Goal: Transaction & Acquisition: Purchase product/service

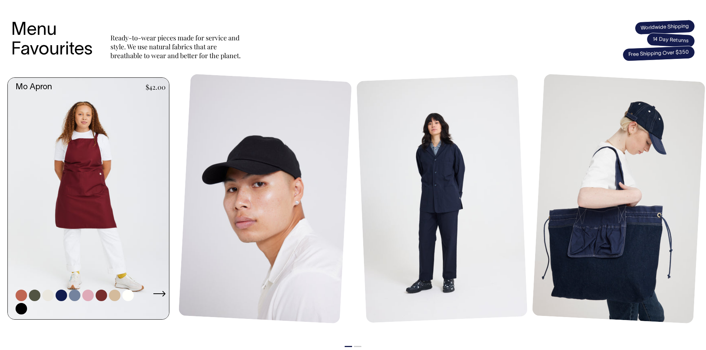
scroll to position [296, 0]
click at [85, 182] on link at bounding box center [91, 199] width 166 height 242
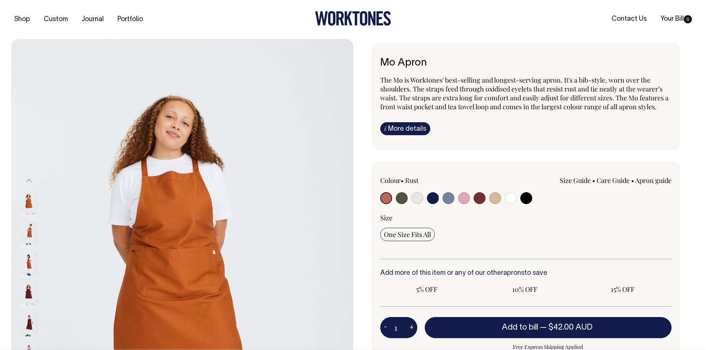
radio input "true"
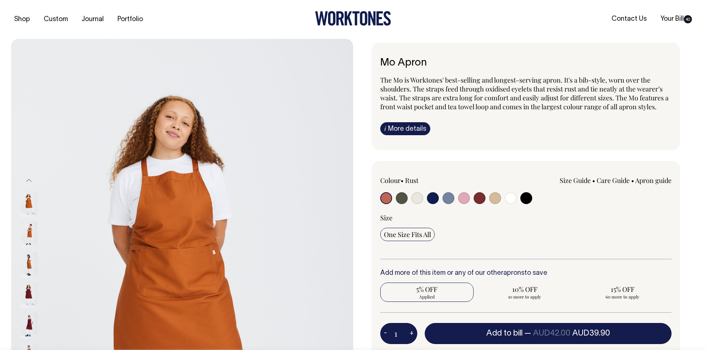
click at [402, 198] on input "radio" at bounding box center [402, 198] width 12 height 12
radio input "true"
select select "Olive"
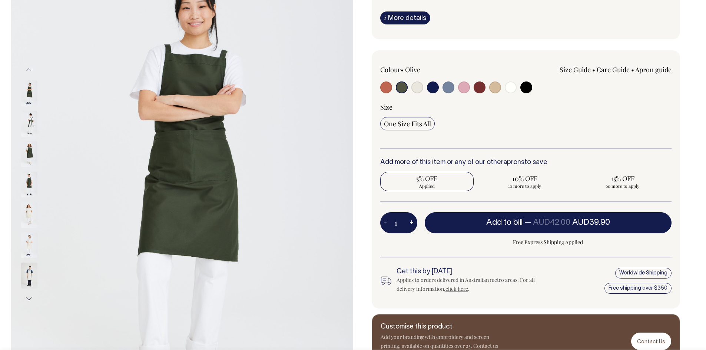
scroll to position [111, 0]
click at [412, 221] on button "+" at bounding box center [411, 222] width 11 height 15
type input "2"
radio input "true"
type input "2"
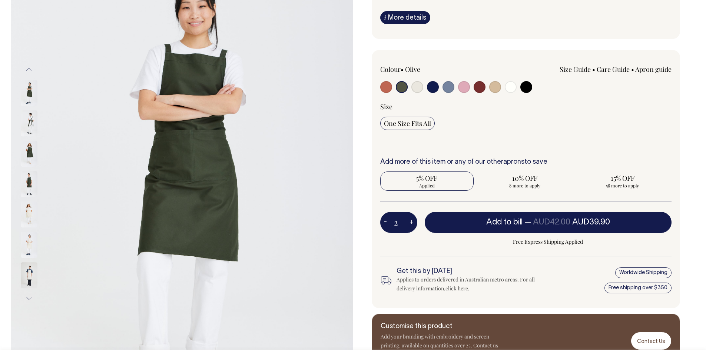
click at [412, 221] on button "+" at bounding box center [411, 222] width 11 height 15
type input "3"
radio input "true"
type input "3"
click at [412, 221] on button "+" at bounding box center [411, 222] width 11 height 15
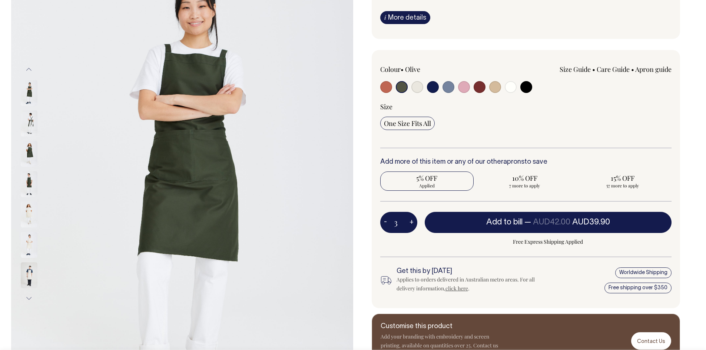
type input "4"
radio input "true"
type input "4"
click at [412, 221] on button "+" at bounding box center [411, 222] width 11 height 15
type input "5"
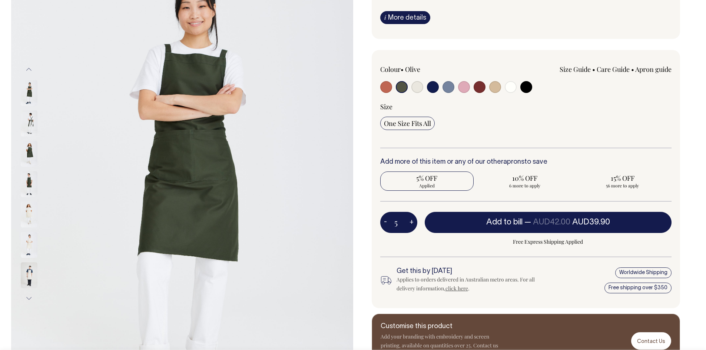
radio input "true"
type input "5"
click at [412, 221] on button "+" at bounding box center [411, 222] width 11 height 15
type input "6"
radio input "true"
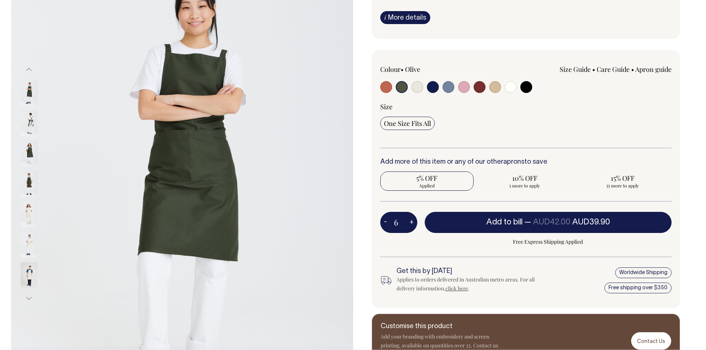
type input "6"
click at [412, 221] on button "+" at bounding box center [411, 222] width 11 height 15
type input "7"
radio input "true"
type input "7"
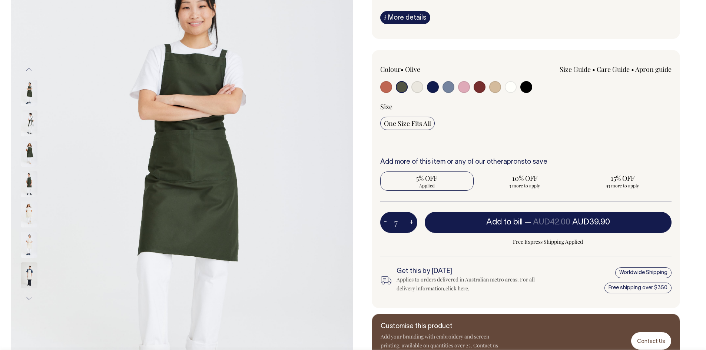
click at [412, 221] on button "+" at bounding box center [411, 222] width 11 height 15
type input "8"
radio input "true"
type input "8"
click at [412, 221] on button "+" at bounding box center [411, 222] width 11 height 15
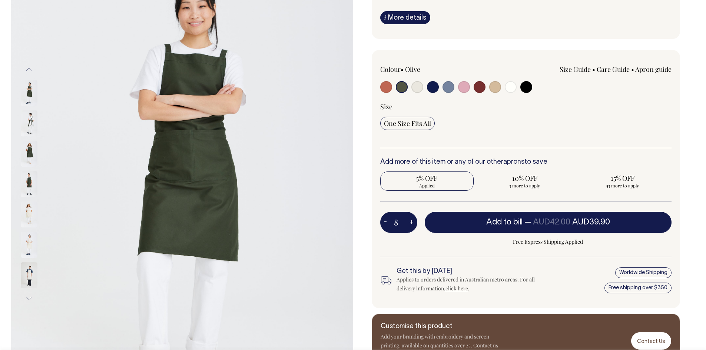
type input "9"
radio input "true"
type input "9"
click at [412, 221] on button "+" at bounding box center [411, 222] width 11 height 15
type input "10"
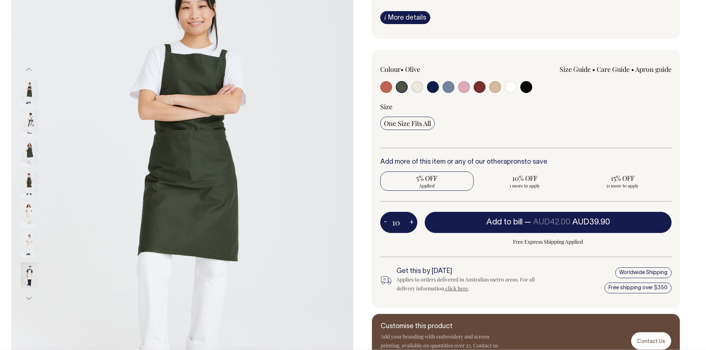
radio input "false"
radio input "true"
type input "10"
click at [412, 221] on button "+" at bounding box center [411, 222] width 11 height 15
type input "11"
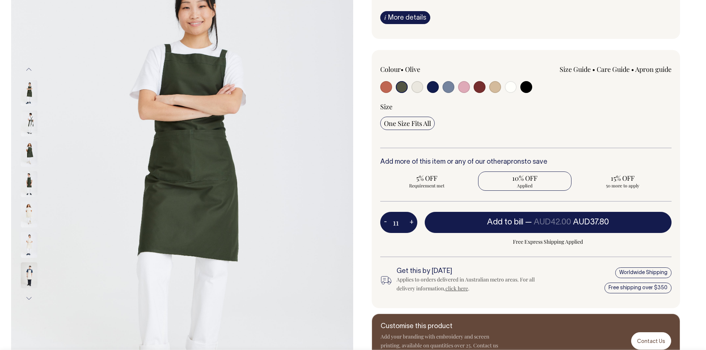
radio input "true"
type input "11"
click at [412, 221] on button "+" at bounding box center [411, 222] width 11 height 15
type input "12"
radio input "true"
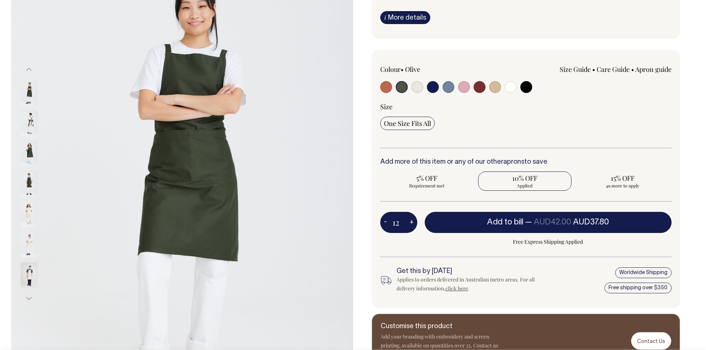
type input "12"
click at [412, 221] on button "+" at bounding box center [411, 222] width 11 height 15
type input "13"
radio input "true"
type input "13"
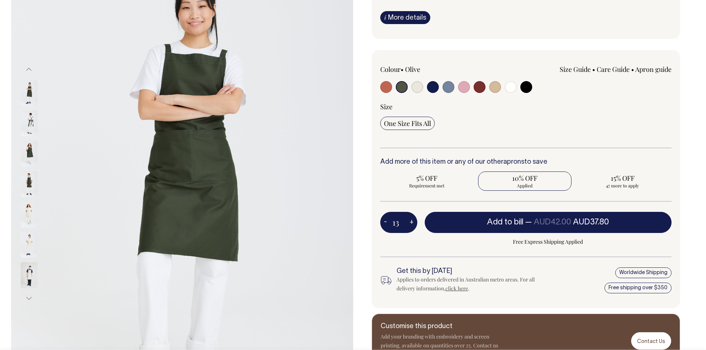
click at [412, 221] on button "+" at bounding box center [411, 222] width 11 height 15
type input "14"
radio input "true"
type input "14"
click at [412, 221] on button "+" at bounding box center [411, 222] width 11 height 15
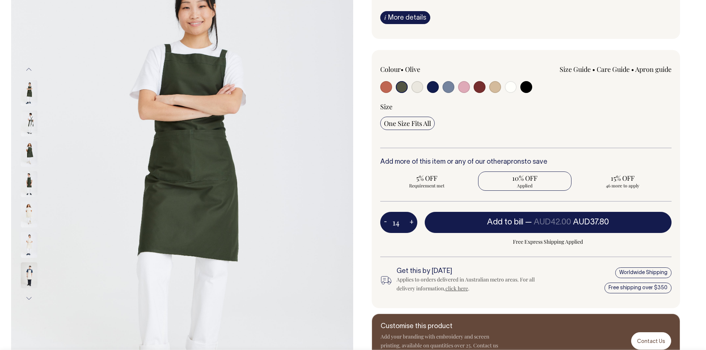
type input "15"
radio input "true"
type input "15"
click at [412, 221] on button "+" at bounding box center [411, 222] width 11 height 15
type input "16"
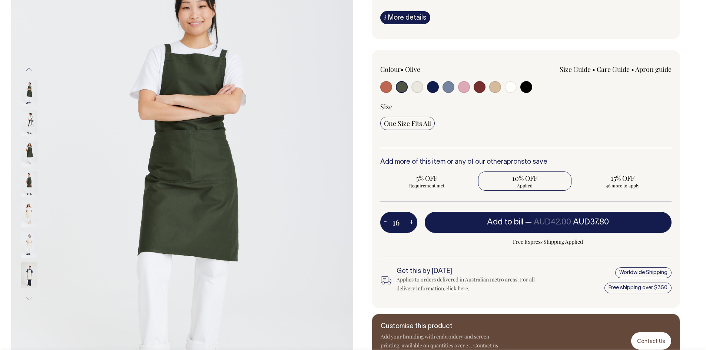
radio input "true"
type input "16"
click at [412, 221] on button "+" at bounding box center [411, 222] width 11 height 15
type input "17"
radio input "true"
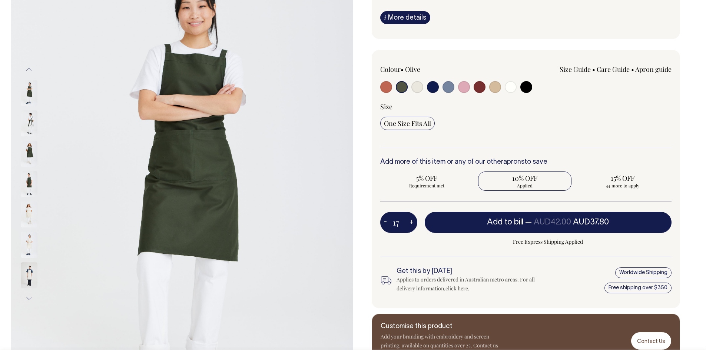
type input "17"
click at [412, 221] on button "+" at bounding box center [411, 222] width 11 height 15
type input "18"
radio input "true"
type input "18"
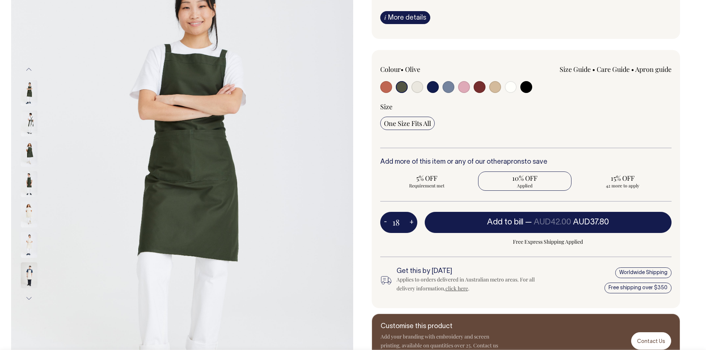
click at [412, 221] on button "+" at bounding box center [411, 222] width 11 height 15
type input "19"
radio input "true"
type input "19"
click at [412, 221] on button "+" at bounding box center [411, 222] width 11 height 15
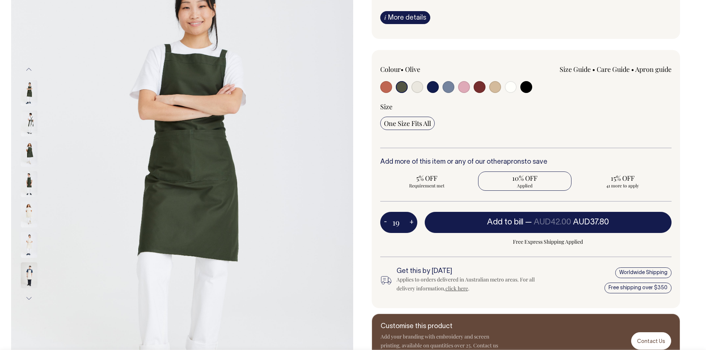
type input "20"
radio input "true"
type input "20"
click at [412, 221] on button "+" at bounding box center [411, 222] width 11 height 15
type input "21"
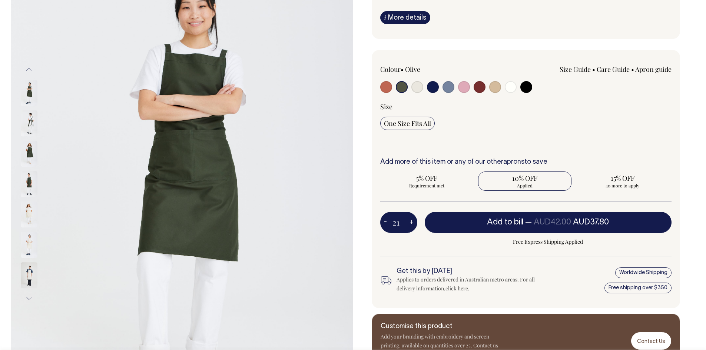
radio input "true"
type input "21"
click at [412, 221] on button "+" at bounding box center [411, 222] width 11 height 15
type input "22"
radio input "true"
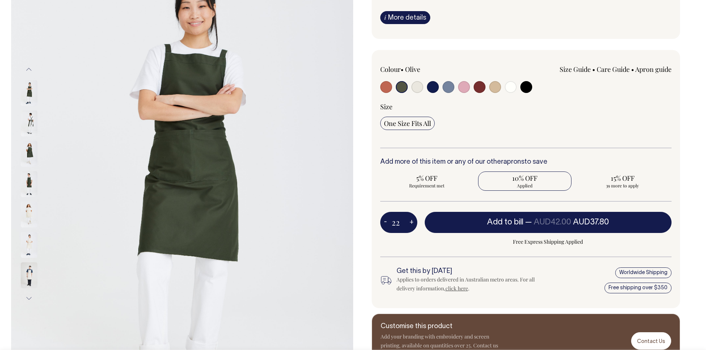
type input "22"
click at [412, 221] on button "+" at bounding box center [411, 222] width 11 height 15
type input "23"
radio input "true"
type input "23"
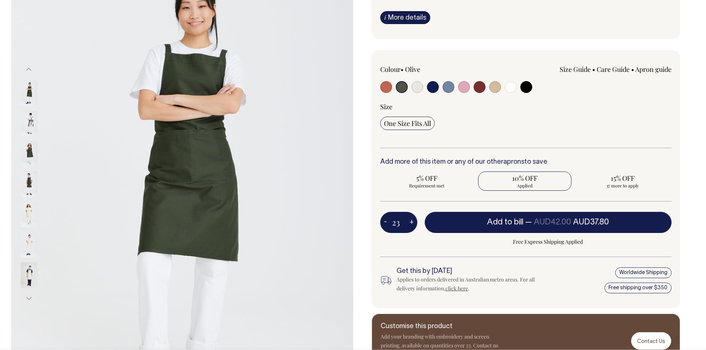
click at [412, 221] on button "+" at bounding box center [411, 222] width 11 height 15
type input "24"
radio input "true"
type input "24"
click at [412, 221] on button "+" at bounding box center [411, 222] width 11 height 15
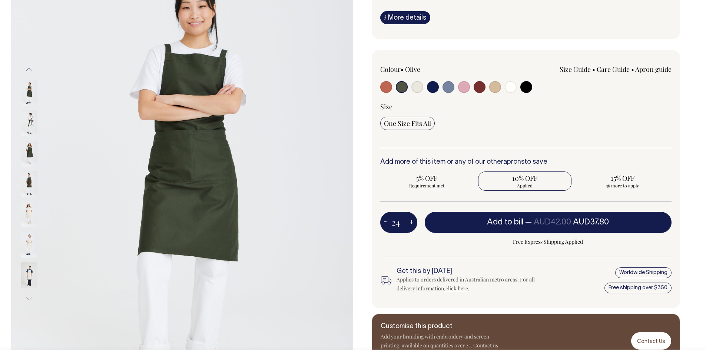
type input "25"
radio input "true"
type input "25"
click at [412, 221] on button "+" at bounding box center [411, 222] width 11 height 15
type input "26"
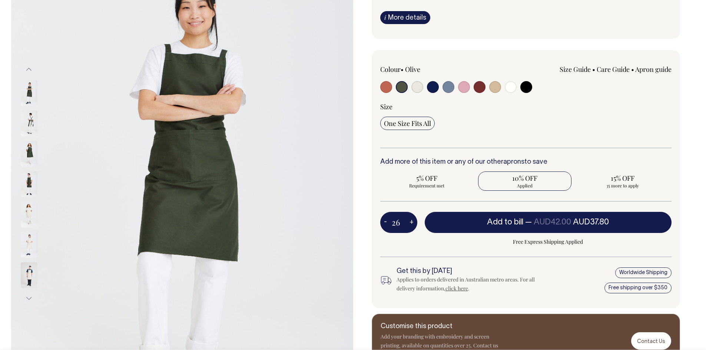
radio input "true"
type input "26"
click at [412, 221] on button "+" at bounding box center [411, 222] width 11 height 15
type input "27"
radio input "true"
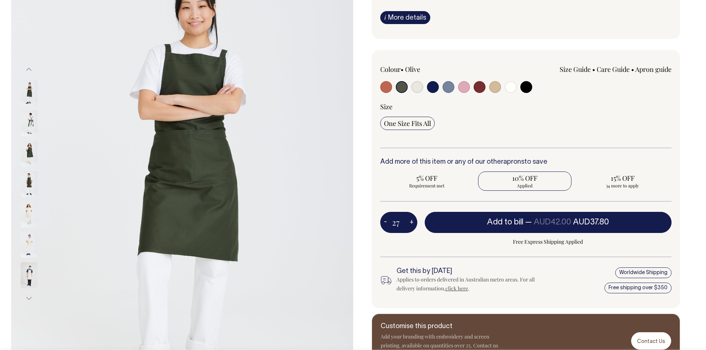
type input "27"
click at [412, 221] on button "+" at bounding box center [411, 222] width 11 height 15
type input "28"
radio input "true"
type input "28"
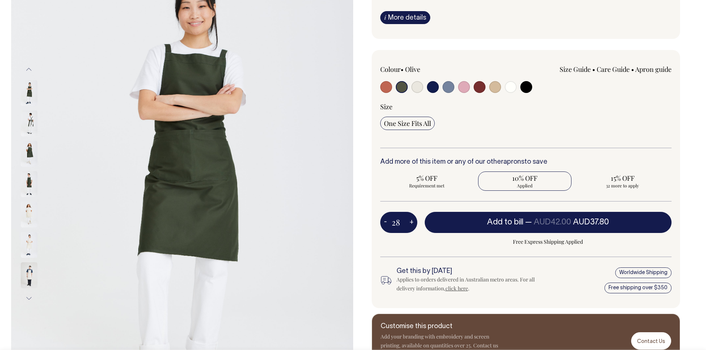
click at [412, 221] on button "+" at bounding box center [411, 222] width 11 height 15
type input "29"
radio input "true"
type input "29"
click at [412, 221] on button "+" at bounding box center [411, 222] width 11 height 15
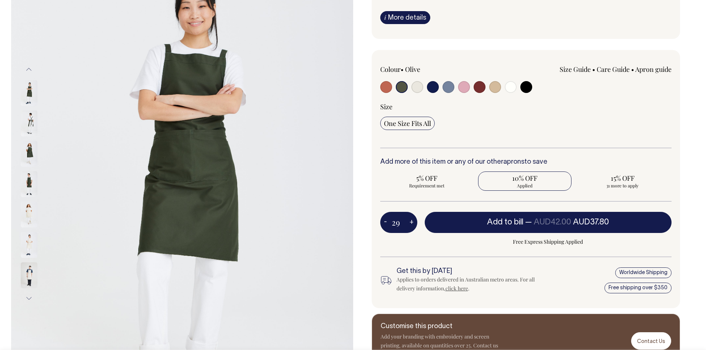
type input "30"
radio input "true"
type input "30"
click at [412, 221] on button "+" at bounding box center [411, 222] width 11 height 15
type input "31"
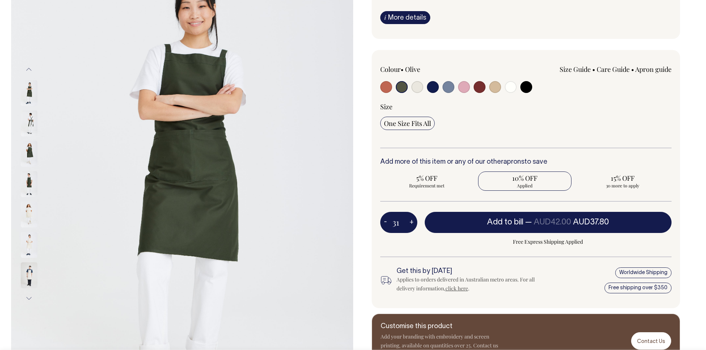
radio input "true"
type input "31"
click at [412, 221] on button "+" at bounding box center [411, 222] width 11 height 15
type input "32"
radio input "true"
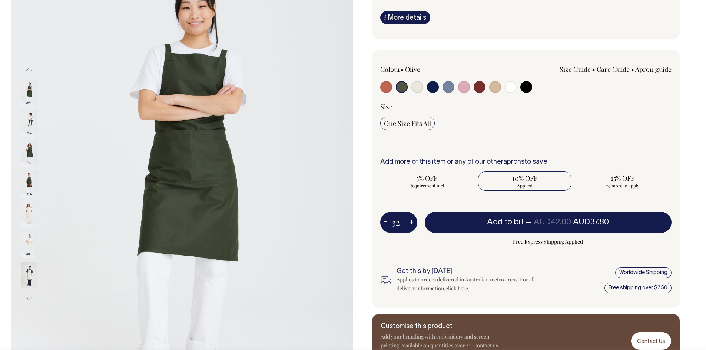
type input "32"
click at [412, 221] on button "+" at bounding box center [411, 222] width 11 height 15
type input "33"
radio input "true"
type input "33"
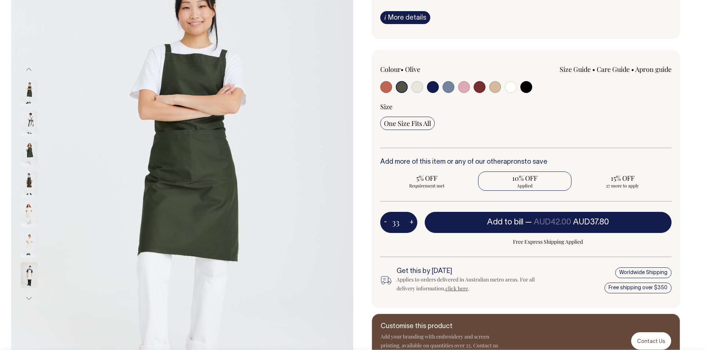
click at [412, 221] on button "+" at bounding box center [411, 222] width 11 height 15
type input "34"
radio input "true"
type input "34"
click at [412, 221] on button "+" at bounding box center [411, 222] width 11 height 15
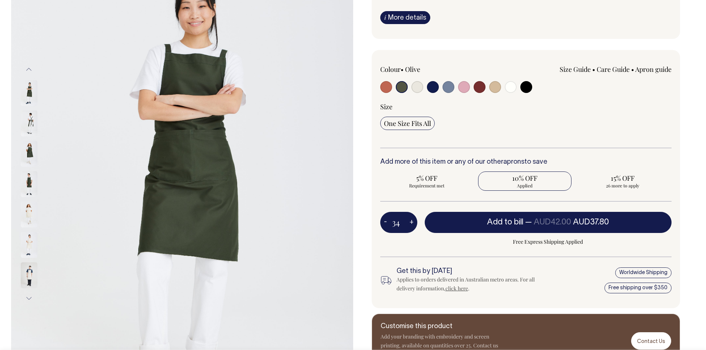
type input "35"
radio input "true"
type input "35"
click at [412, 221] on button "+" at bounding box center [411, 222] width 11 height 15
type input "36"
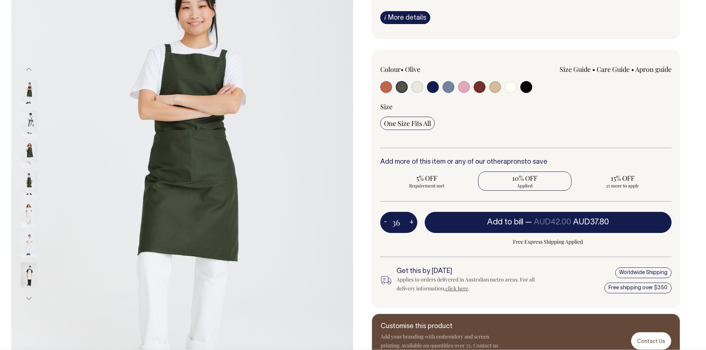
radio input "true"
type input "36"
click at [412, 221] on button "+" at bounding box center [411, 222] width 11 height 15
type input "37"
radio input "true"
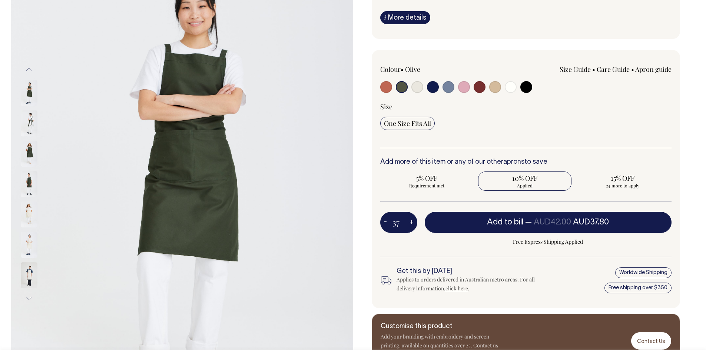
type input "37"
click at [412, 221] on button "+" at bounding box center [411, 222] width 11 height 15
type input "38"
radio input "true"
type input "38"
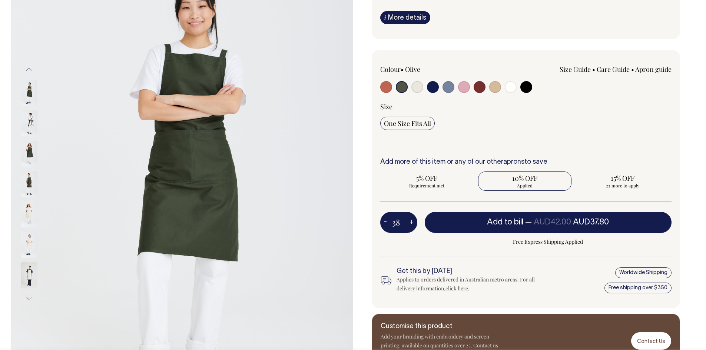
click at [412, 221] on button "+" at bounding box center [411, 222] width 11 height 15
type input "39"
radio input "true"
type input "39"
click at [412, 221] on button "+" at bounding box center [411, 222] width 11 height 15
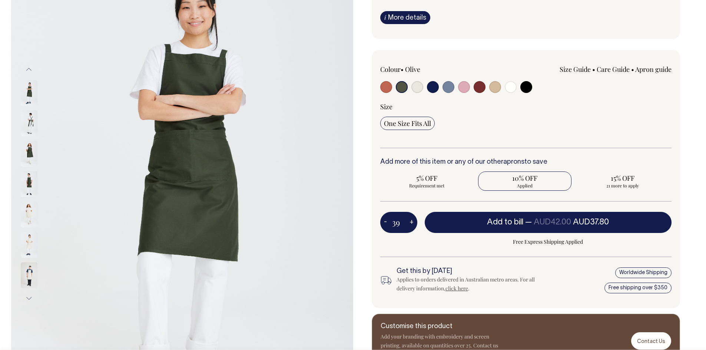
type input "40"
radio input "true"
type input "40"
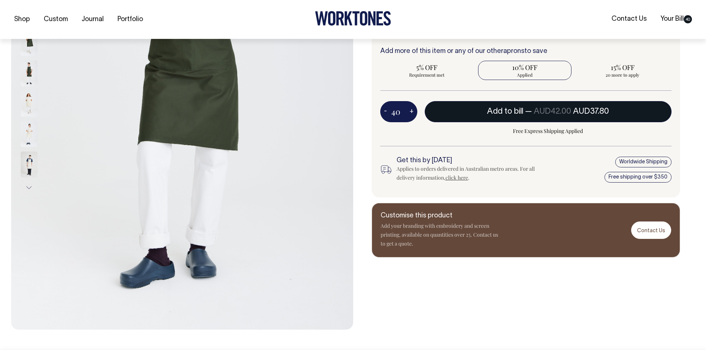
scroll to position [222, 0]
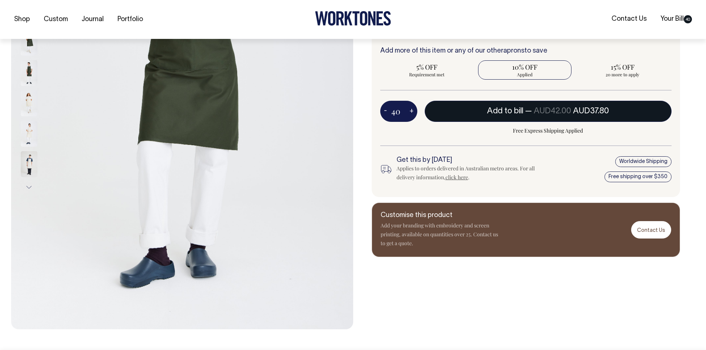
click at [512, 112] on span "Add to bill" at bounding box center [505, 110] width 36 height 7
type input "1"
radio input "true"
type input "1"
radio input "false"
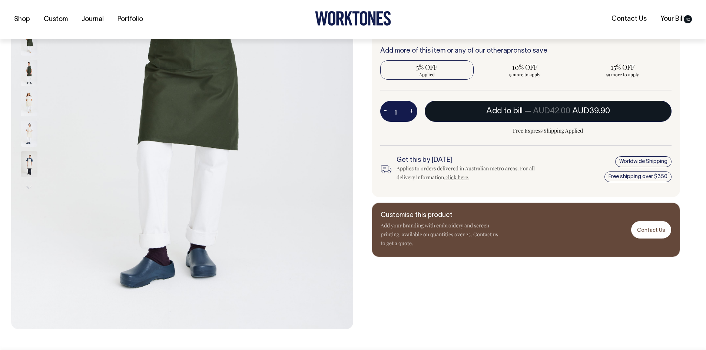
radio input "true"
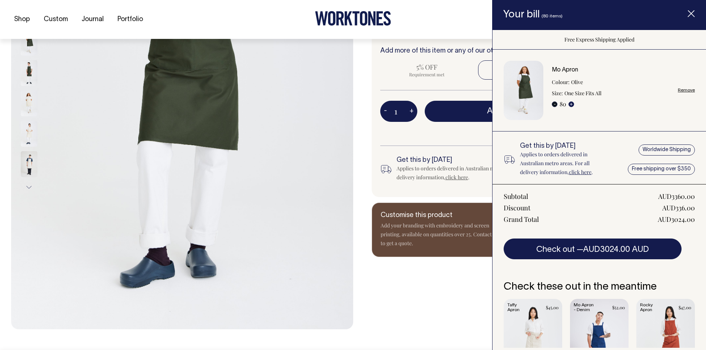
click at [556, 104] on button "-" at bounding box center [555, 105] width 6 height 6
type input "79"
click at [552, 103] on button "-" at bounding box center [555, 105] width 6 height 6
radio input "true"
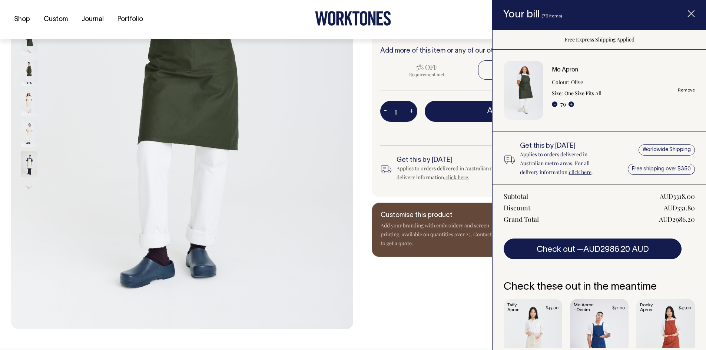
click at [552, 103] on button "-" at bounding box center [555, 105] width 6 height 6
type input "78"
radio input "true"
click at [554, 104] on button "-" at bounding box center [555, 105] width 6 height 6
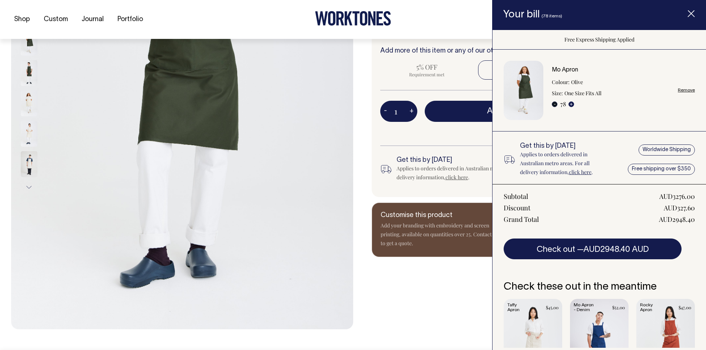
click at [554, 104] on button "-" at bounding box center [555, 105] width 6 height 6
type input "77"
radio input "true"
click at [555, 104] on button "-" at bounding box center [555, 105] width 6 height 6
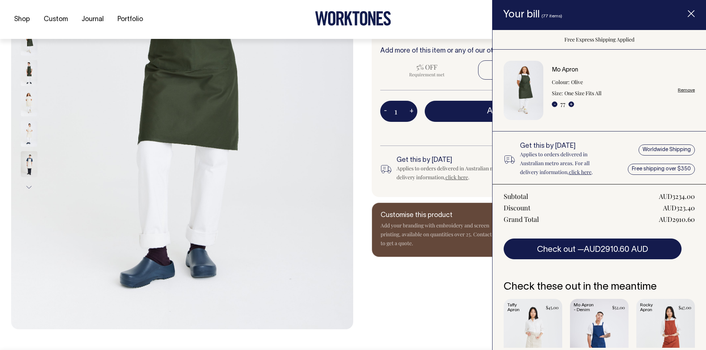
click at [555, 104] on button "-" at bounding box center [555, 105] width 6 height 6
type input "76"
radio input "true"
click at [554, 103] on button "-" at bounding box center [555, 105] width 6 height 6
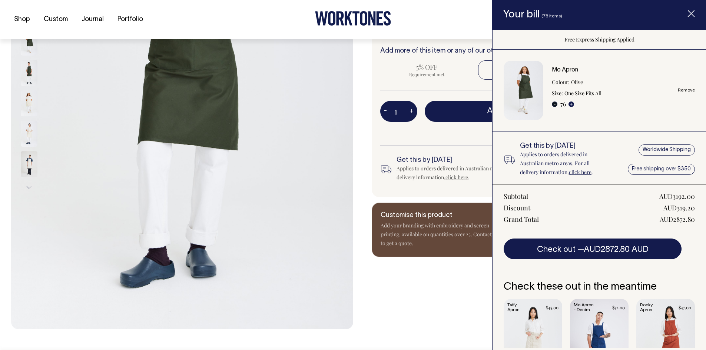
type input "75"
radio input "true"
click at [554, 103] on button "-" at bounding box center [555, 105] width 6 height 6
type input "74"
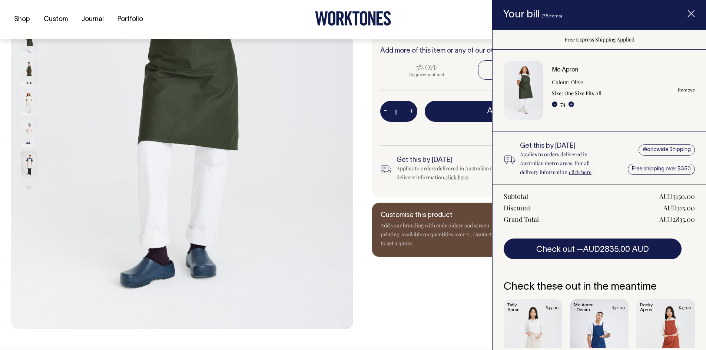
radio input "true"
click at [554, 103] on button "-" at bounding box center [555, 105] width 6 height 6
type input "73"
radio input "true"
click at [554, 103] on button "-" at bounding box center [555, 105] width 6 height 6
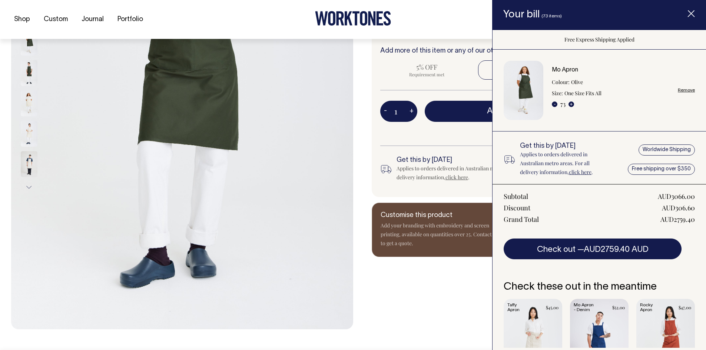
type input "72"
click at [554, 103] on button "-" at bounding box center [555, 105] width 6 height 6
radio input "true"
click at [554, 103] on button "-" at bounding box center [555, 105] width 6 height 6
type input "71"
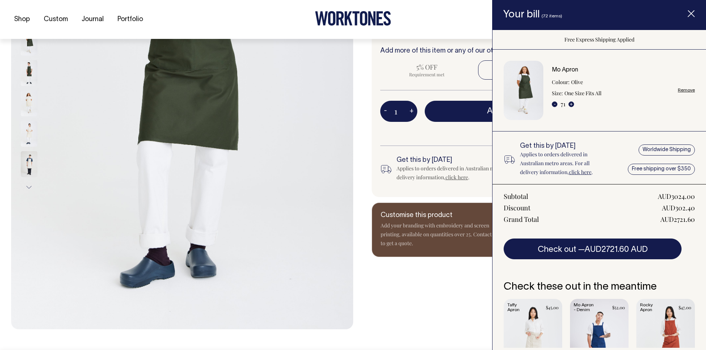
radio input "true"
click at [553, 105] on button "-" at bounding box center [555, 105] width 6 height 6
click at [554, 104] on button "-" at bounding box center [555, 105] width 6 height 6
type input "70"
radio input "true"
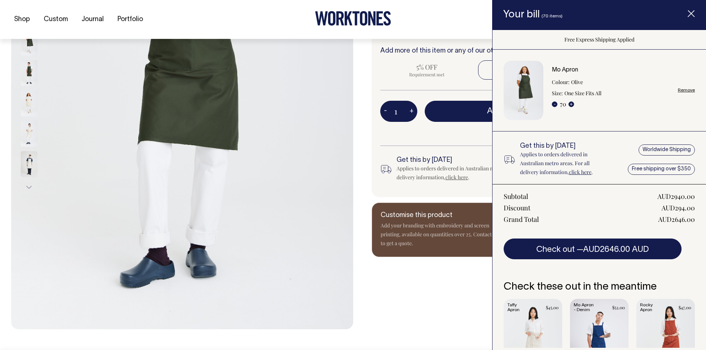
click at [554, 104] on button "-" at bounding box center [555, 105] width 6 height 6
type input "69"
click at [554, 104] on button "-" at bounding box center [555, 105] width 6 height 6
radio input "true"
click at [554, 104] on button "-" at bounding box center [555, 105] width 6 height 6
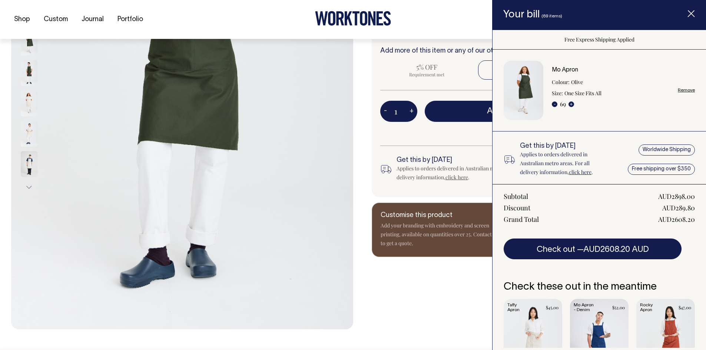
click at [554, 104] on button "-" at bounding box center [555, 105] width 6 height 6
type input "68"
click at [554, 104] on button "-" at bounding box center [555, 105] width 6 height 6
radio input "true"
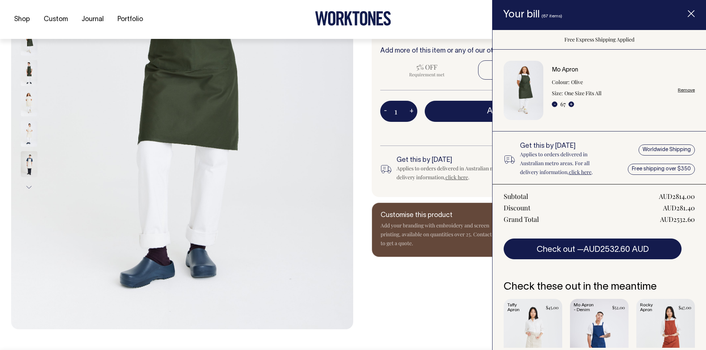
click at [554, 104] on button "-" at bounding box center [555, 105] width 6 height 6
type input "66"
radio input "true"
click at [554, 104] on button "-" at bounding box center [555, 105] width 6 height 6
type input "65"
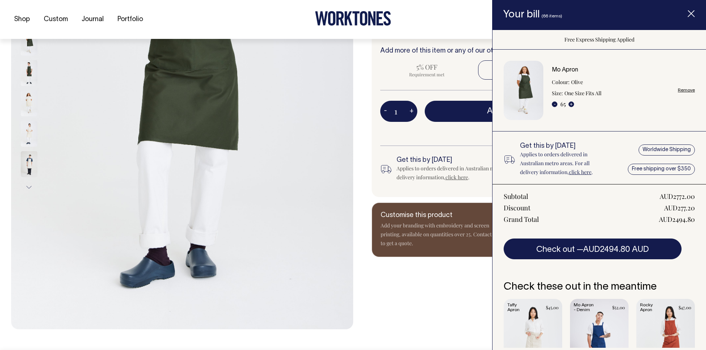
click at [554, 104] on button "-" at bounding box center [555, 105] width 6 height 6
radio input "true"
click at [554, 104] on button "-" at bounding box center [555, 105] width 6 height 6
type input "64"
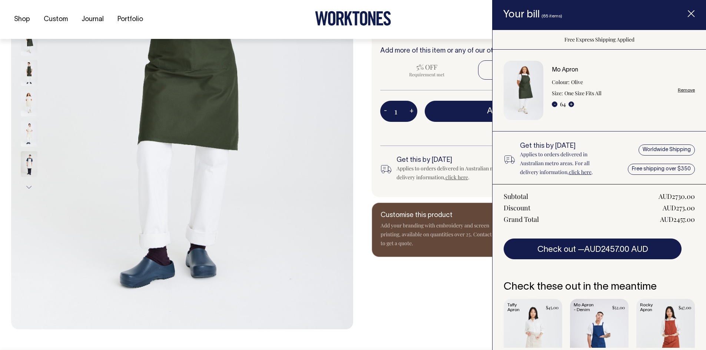
click at [554, 104] on button "-" at bounding box center [555, 105] width 6 height 6
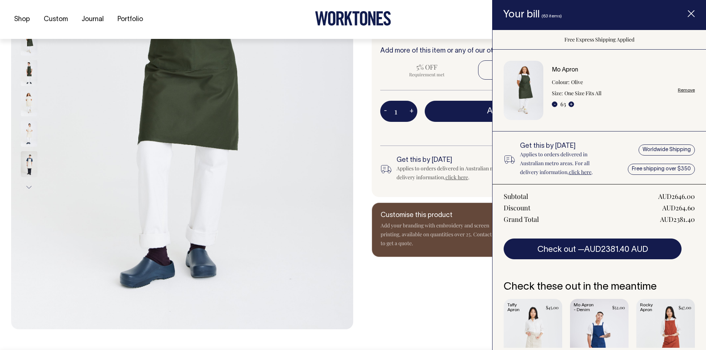
radio input "true"
click at [554, 104] on button "-" at bounding box center [555, 105] width 6 height 6
type input "62"
radio input "true"
click at [554, 104] on button "-" at bounding box center [555, 105] width 6 height 6
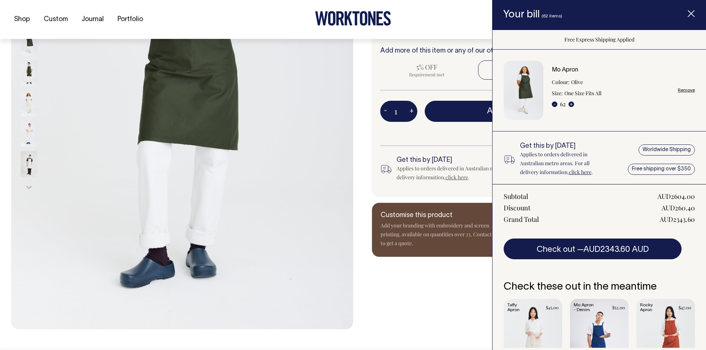
type input "61"
radio input "true"
click at [554, 104] on button "-" at bounding box center [555, 105] width 6 height 6
type input "60"
radio input "true"
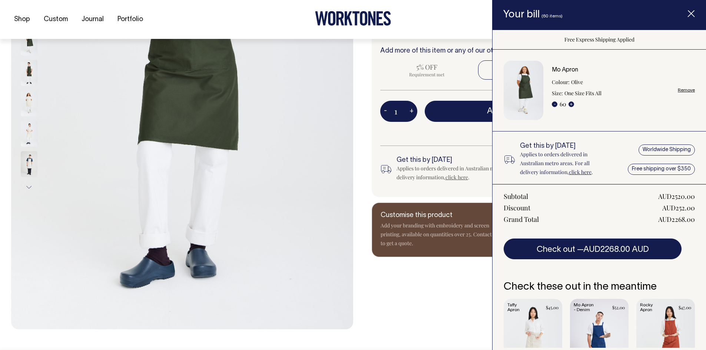
click at [554, 104] on button "-" at bounding box center [555, 105] width 6 height 6
type input "59"
radio input "true"
click at [554, 104] on button "-" at bounding box center [555, 105] width 6 height 6
type input "58"
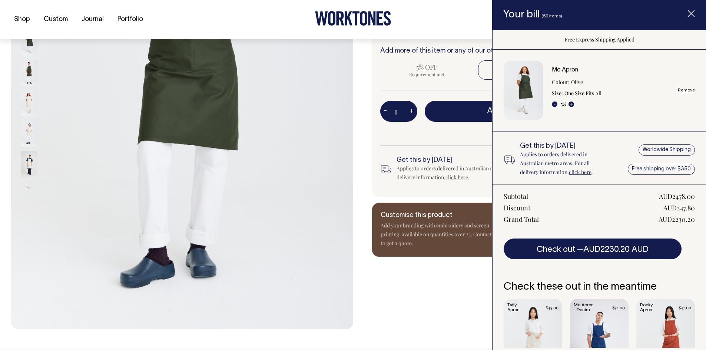
radio input "true"
click at [554, 104] on button "-" at bounding box center [555, 105] width 6 height 6
type input "57"
click at [554, 104] on button "-" at bounding box center [555, 105] width 6 height 6
radio input "true"
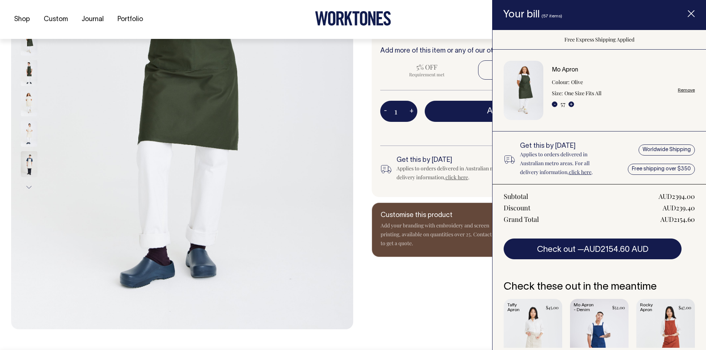
click at [554, 104] on button "-" at bounding box center [555, 105] width 6 height 6
type input "56"
radio input "true"
click at [554, 104] on button "-" at bounding box center [555, 105] width 6 height 6
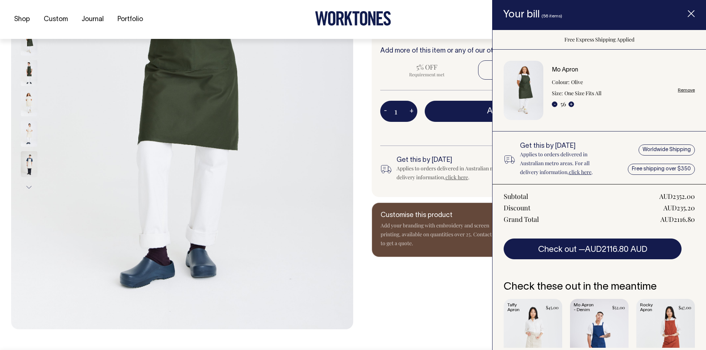
type input "55"
click at [554, 104] on button "-" at bounding box center [555, 105] width 6 height 6
radio input "true"
click at [554, 104] on button "-" at bounding box center [555, 105] width 6 height 6
type input "54"
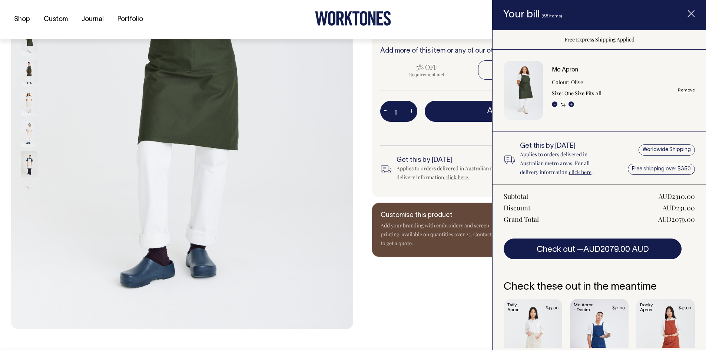
radio input "true"
click at [554, 104] on button "-" at bounding box center [555, 105] width 6 height 6
type input "53"
radio input "true"
click at [554, 104] on button "-" at bounding box center [555, 105] width 6 height 6
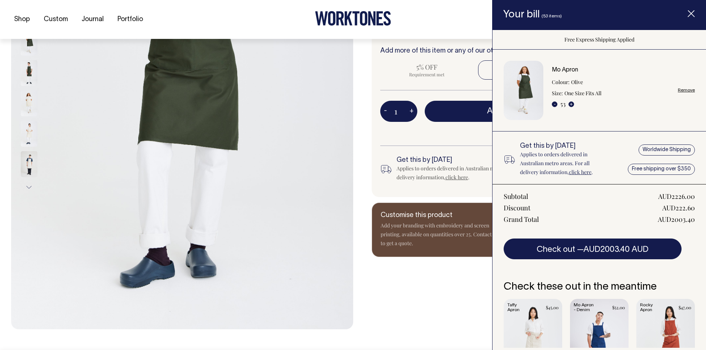
type input "52"
radio input "true"
click at [554, 104] on button "-" at bounding box center [555, 105] width 6 height 6
type input "51"
radio input "true"
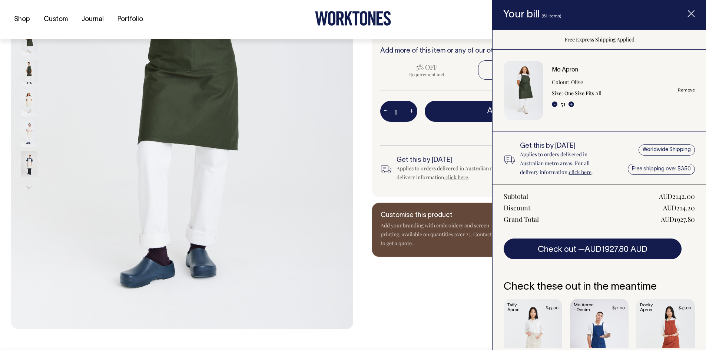
click at [554, 104] on button "-" at bounding box center [555, 105] width 6 height 6
type input "50"
radio input "true"
click at [554, 104] on button "-" at bounding box center [555, 105] width 6 height 6
type input "49"
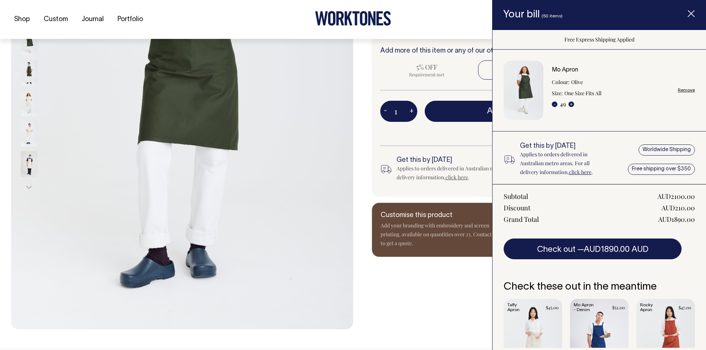
radio input "true"
click at [554, 104] on button "-" at bounding box center [555, 105] width 6 height 6
type input "48"
click at [554, 104] on button "-" at bounding box center [555, 105] width 6 height 6
radio input "true"
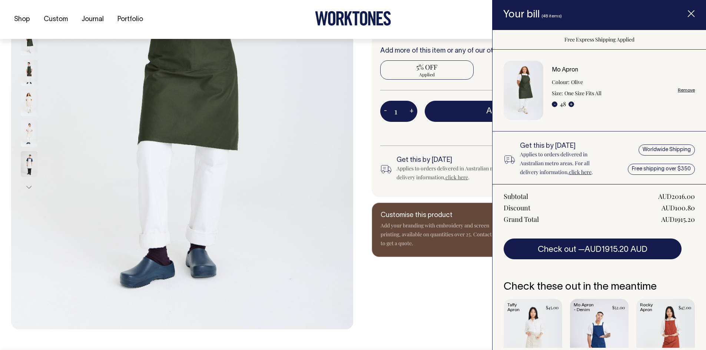
click at [554, 104] on button "-" at bounding box center [555, 105] width 6 height 6
type input "47"
click at [554, 104] on button "-" at bounding box center [555, 105] width 6 height 6
radio input "true"
click at [554, 104] on button "-" at bounding box center [555, 105] width 6 height 6
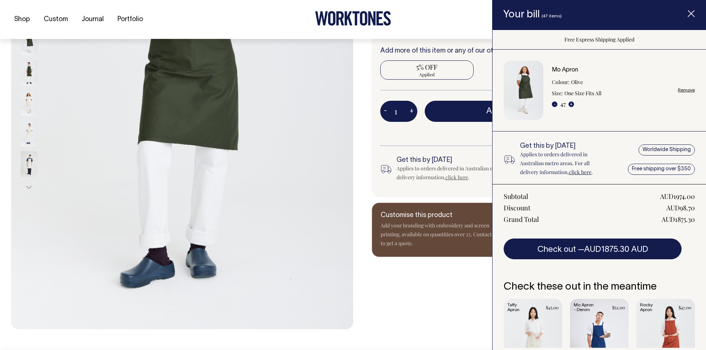
type input "46"
click at [554, 104] on button "-" at bounding box center [555, 105] width 6 height 6
radio input "true"
click at [554, 104] on button "-" at bounding box center [555, 105] width 6 height 6
type input "45"
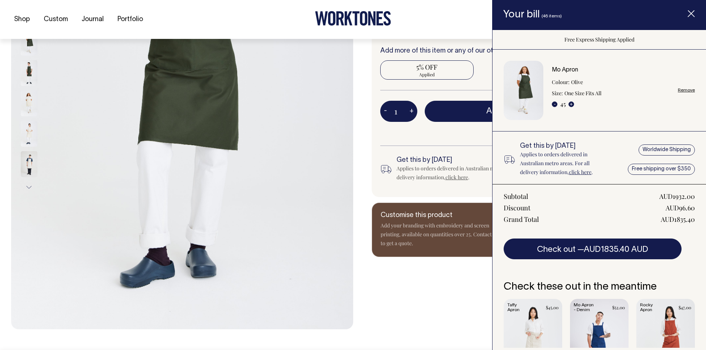
click at [554, 104] on button "-" at bounding box center [555, 105] width 6 height 6
radio input "true"
click at [554, 104] on button "-" at bounding box center [555, 105] width 6 height 6
type input "44"
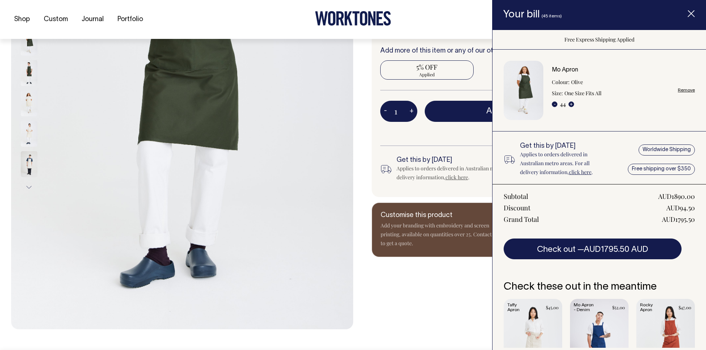
radio input "true"
click at [554, 104] on button "-" at bounding box center [555, 105] width 6 height 6
type input "43"
radio input "true"
click at [554, 104] on button "-" at bounding box center [555, 105] width 6 height 6
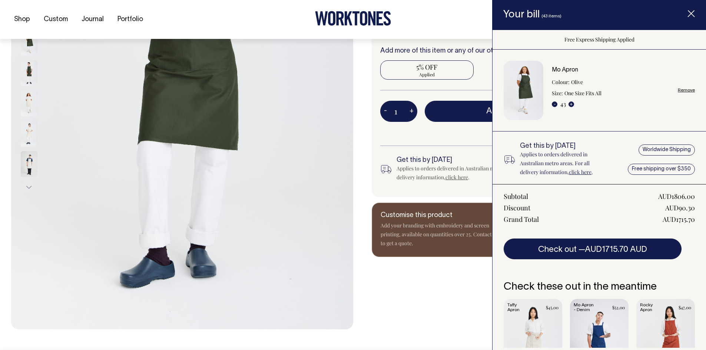
click at [554, 104] on button "-" at bounding box center [555, 105] width 6 height 6
type input "42"
radio input "true"
click at [554, 104] on button "-" at bounding box center [555, 105] width 6 height 6
type input "41"
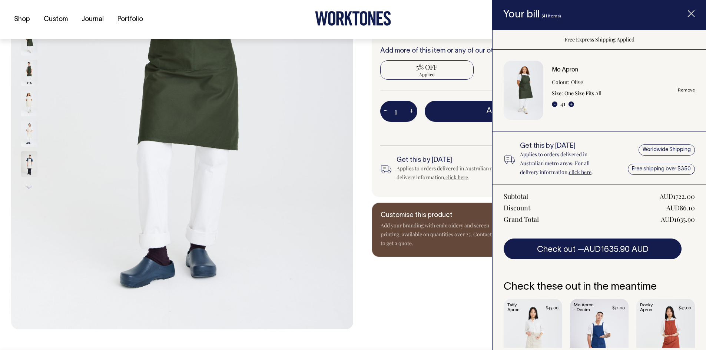
click at [554, 104] on button "-" at bounding box center [555, 105] width 6 height 6
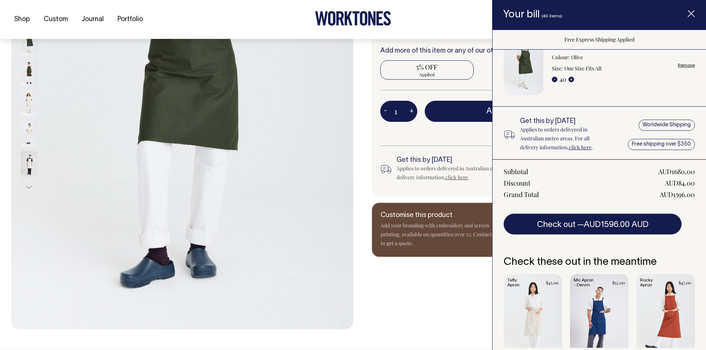
scroll to position [37, 0]
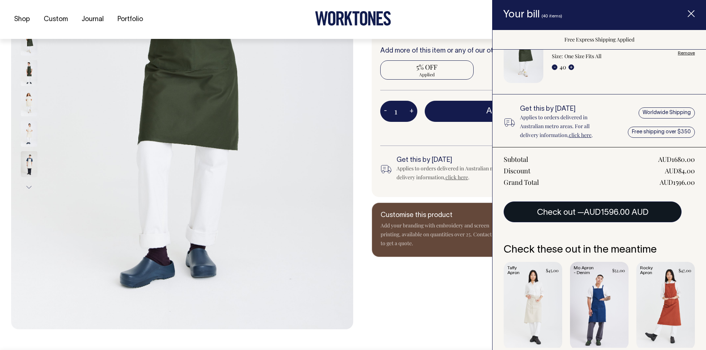
click at [591, 211] on span "AUD1596.00 AUD" at bounding box center [616, 212] width 65 height 7
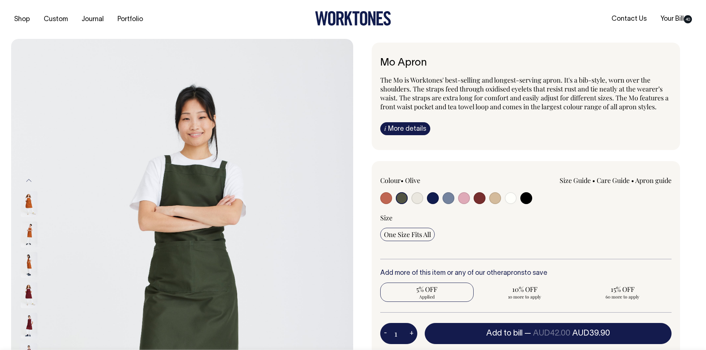
select select "Olive"
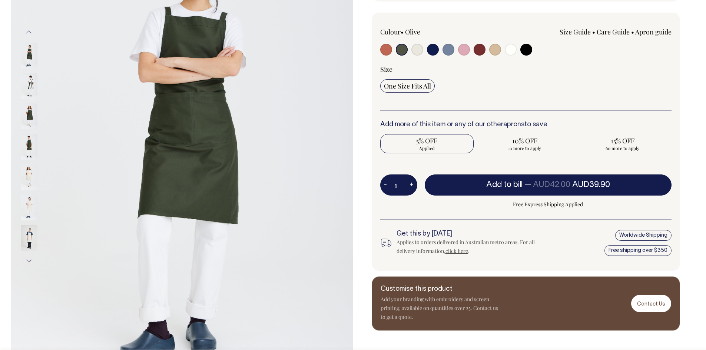
scroll to position [148, 0]
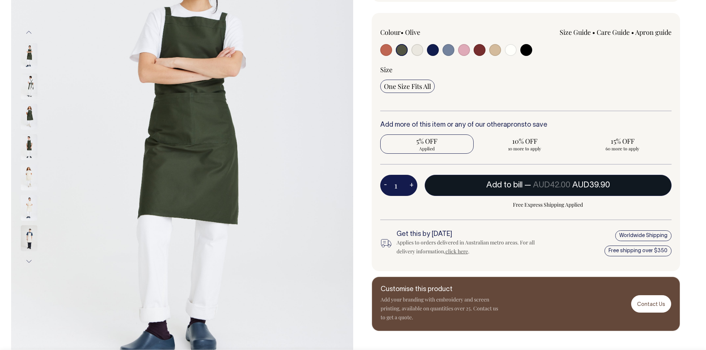
click at [515, 188] on span "Add to bill" at bounding box center [504, 185] width 36 height 7
radio input "true"
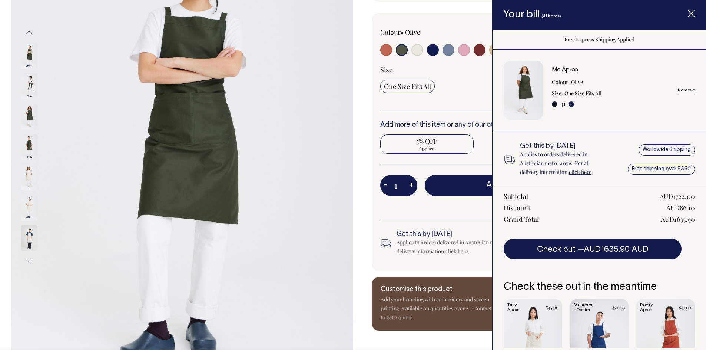
click at [555, 103] on button "-" at bounding box center [555, 105] width 6 height 6
type input "40"
radio input "true"
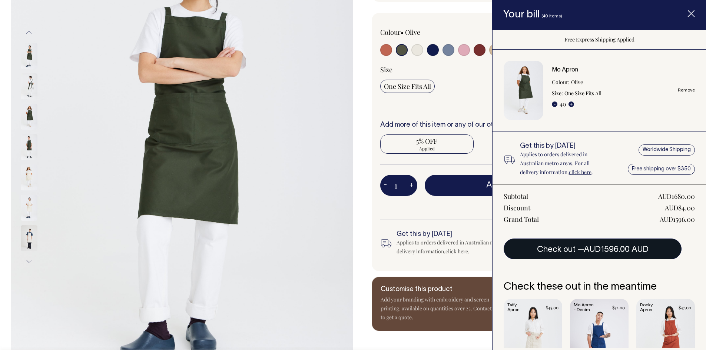
click at [593, 252] on span "AUD1596.00 AUD" at bounding box center [616, 249] width 65 height 7
